Goal: Task Accomplishment & Management: Manage account settings

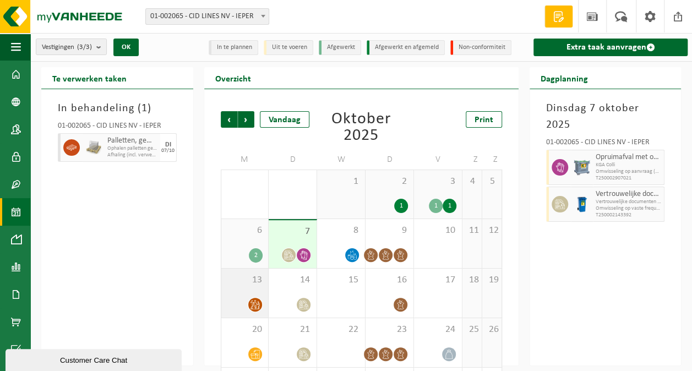
click at [252, 292] on div "13" at bounding box center [244, 293] width 47 height 49
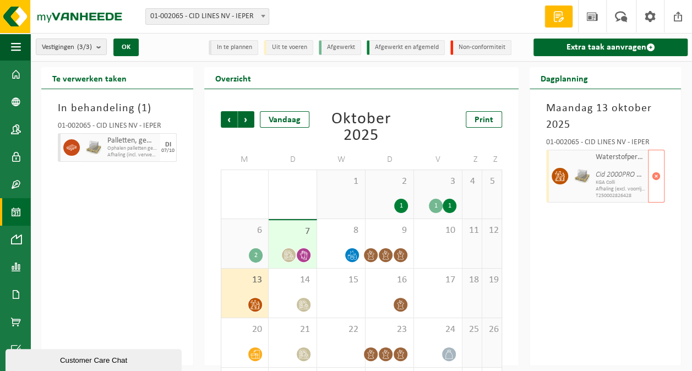
click at [250, 317] on div "13" at bounding box center [244, 293] width 47 height 49
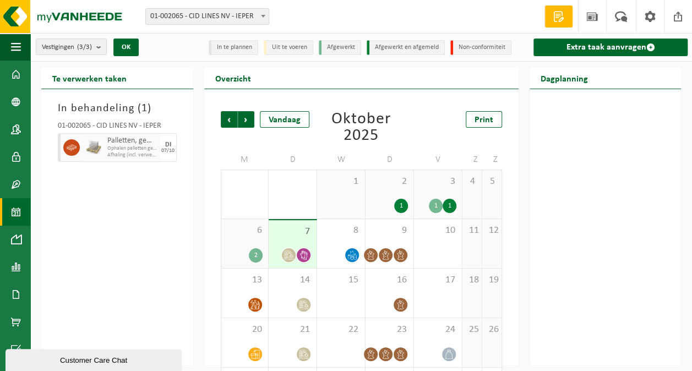
click at [299, 243] on div "7" at bounding box center [293, 244] width 48 height 48
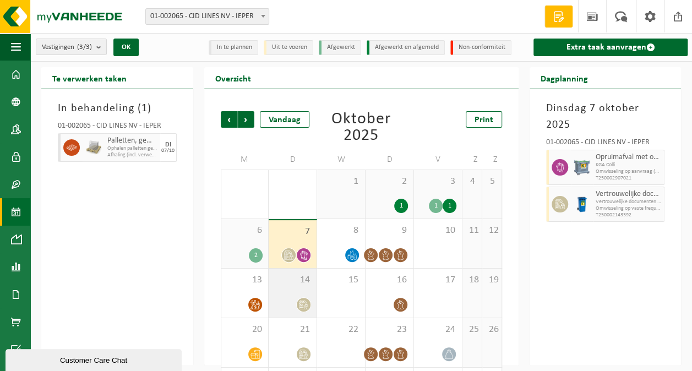
click at [291, 298] on div at bounding box center [292, 304] width 37 height 15
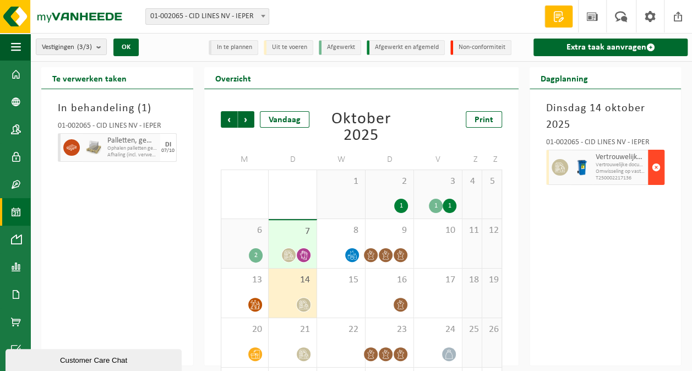
click at [658, 171] on span "button" at bounding box center [656, 167] width 9 height 22
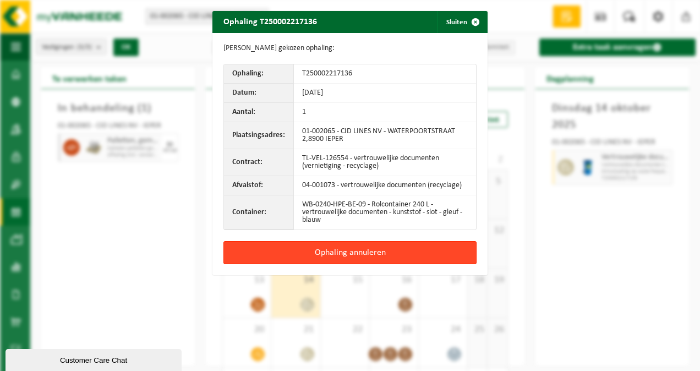
click at [390, 242] on button "Ophaling annuleren" at bounding box center [349, 252] width 253 height 23
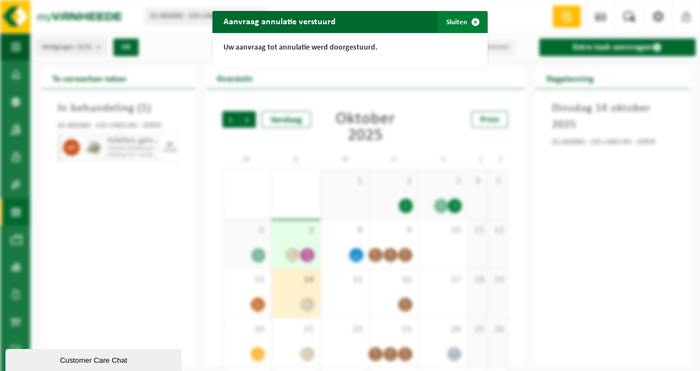
click at [464, 16] on span "button" at bounding box center [475, 22] width 22 height 22
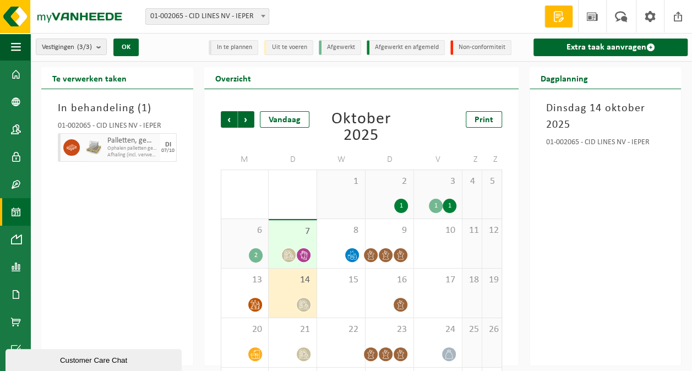
click at [304, 252] on icon at bounding box center [304, 254] width 8 height 9
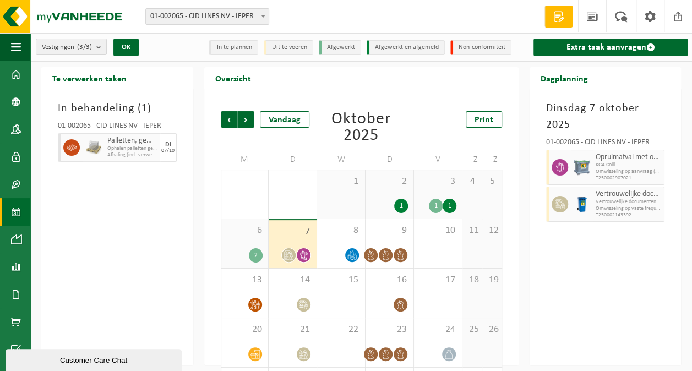
click at [605, 168] on span "Omwisseling op aanvraag (excl. voorrijkost)" at bounding box center [628, 171] width 66 height 7
click at [262, 302] on div at bounding box center [255, 304] width 15 height 15
